Goal: Browse casually: Explore the website without a specific task or goal

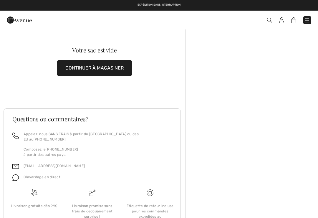
click at [309, 17] on link at bounding box center [307, 20] width 8 height 8
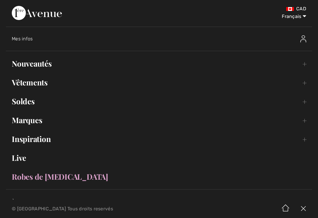
click at [17, 64] on link "Nouveautés Toggle submenu" at bounding box center [159, 63] width 306 height 13
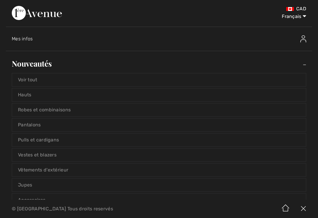
click at [22, 78] on link "Voir tout" at bounding box center [159, 79] width 294 height 13
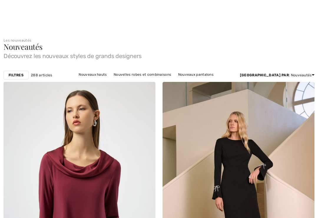
checkbox input "true"
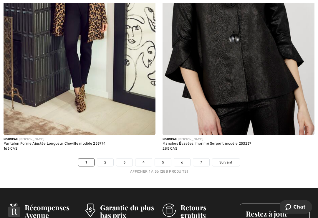
scroll to position [4646, 0]
click at [226, 160] on span "Suivant" at bounding box center [225, 162] width 13 height 5
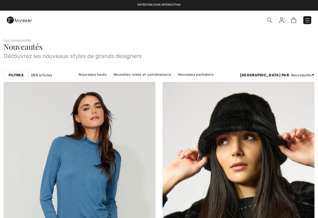
checkbox input "true"
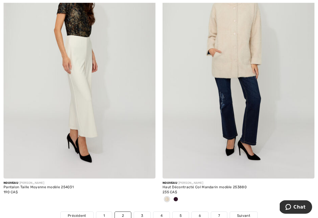
scroll to position [4602, 0]
click at [244, 212] on link "Suivant" at bounding box center [243, 216] width 27 height 8
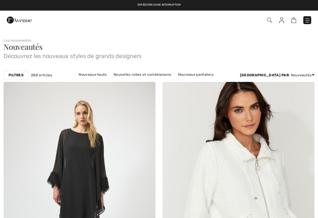
checkbox input "true"
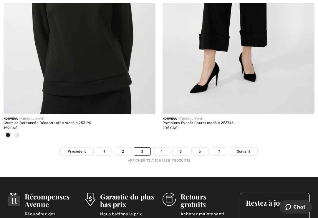
scroll to position [4657, 0]
click at [243, 149] on span "Suivant" at bounding box center [243, 151] width 13 height 5
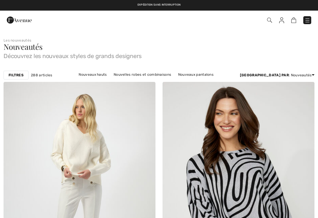
checkbox input "true"
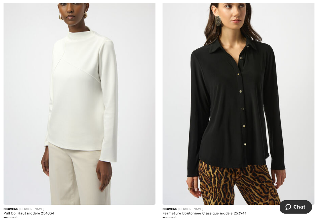
scroll to position [1961, 0]
click at [86, 119] on img at bounding box center [80, 91] width 152 height 228
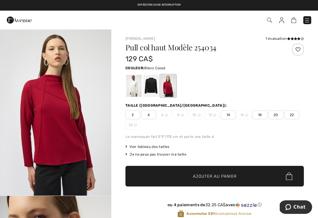
click at [135, 85] on div at bounding box center [133, 86] width 15 height 22
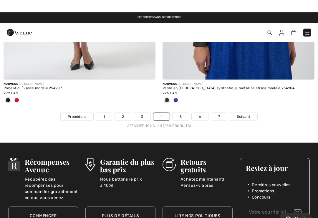
scroll to position [4683, 0]
